Goal: Task Accomplishment & Management: Use online tool/utility

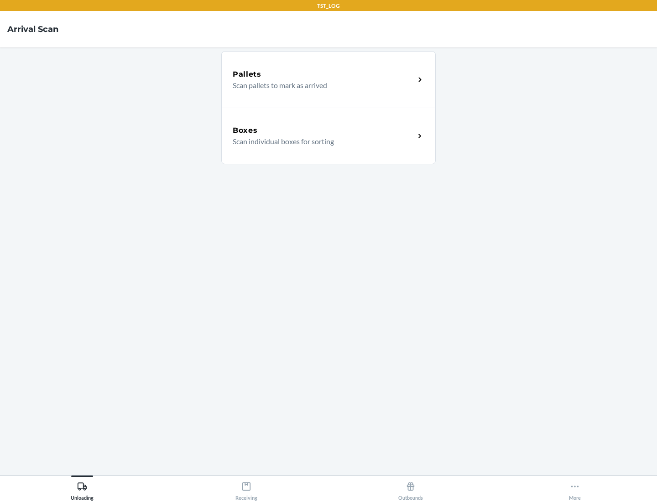
click at [324, 131] on div "Boxes" at bounding box center [324, 130] width 182 height 11
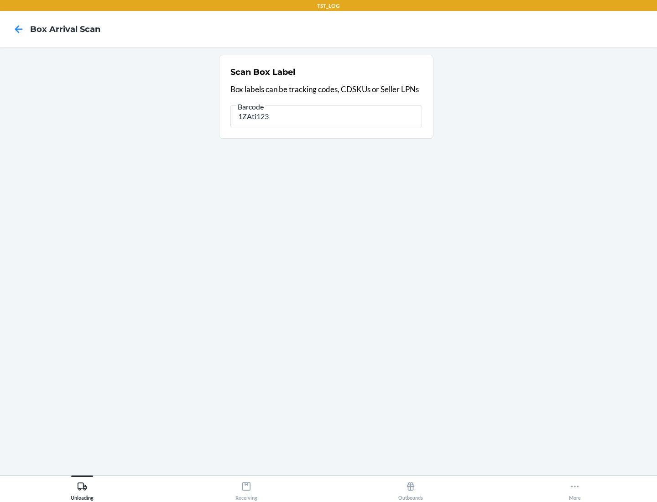
type input "1ZAti123"
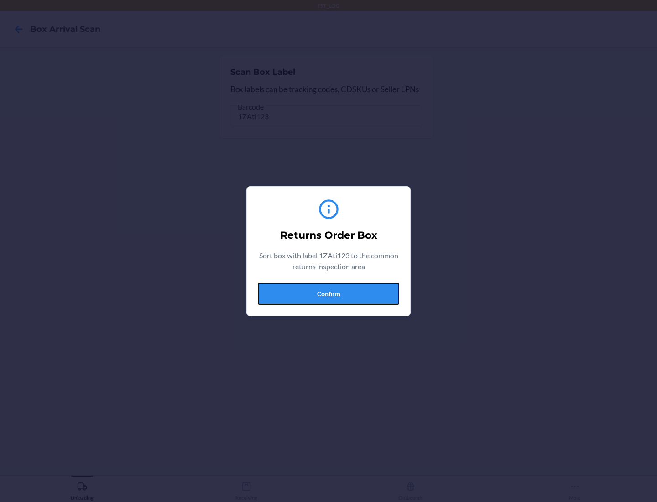
click at [329, 293] on button "Confirm" at bounding box center [328, 294] width 141 height 22
